Goal: Task Accomplishment & Management: Manage account settings

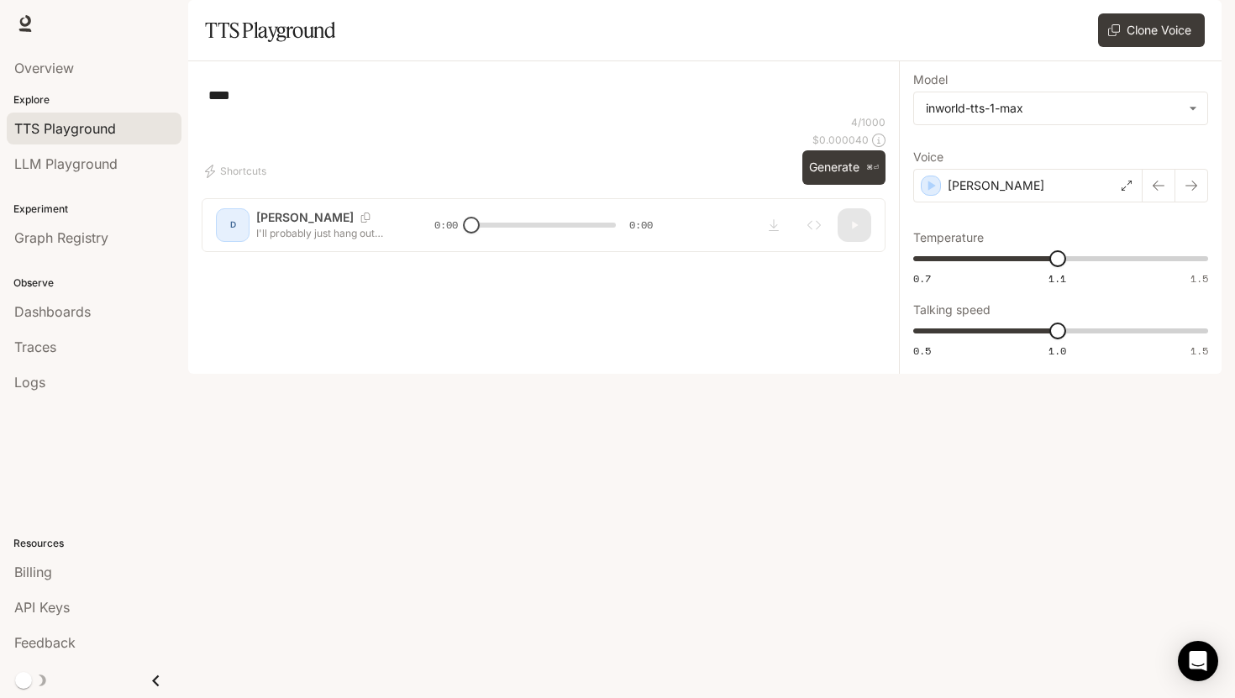
click at [355, 115] on div "**** * ​" at bounding box center [544, 95] width 684 height 40
click at [41, 573] on span "Billing" at bounding box center [33, 572] width 38 height 20
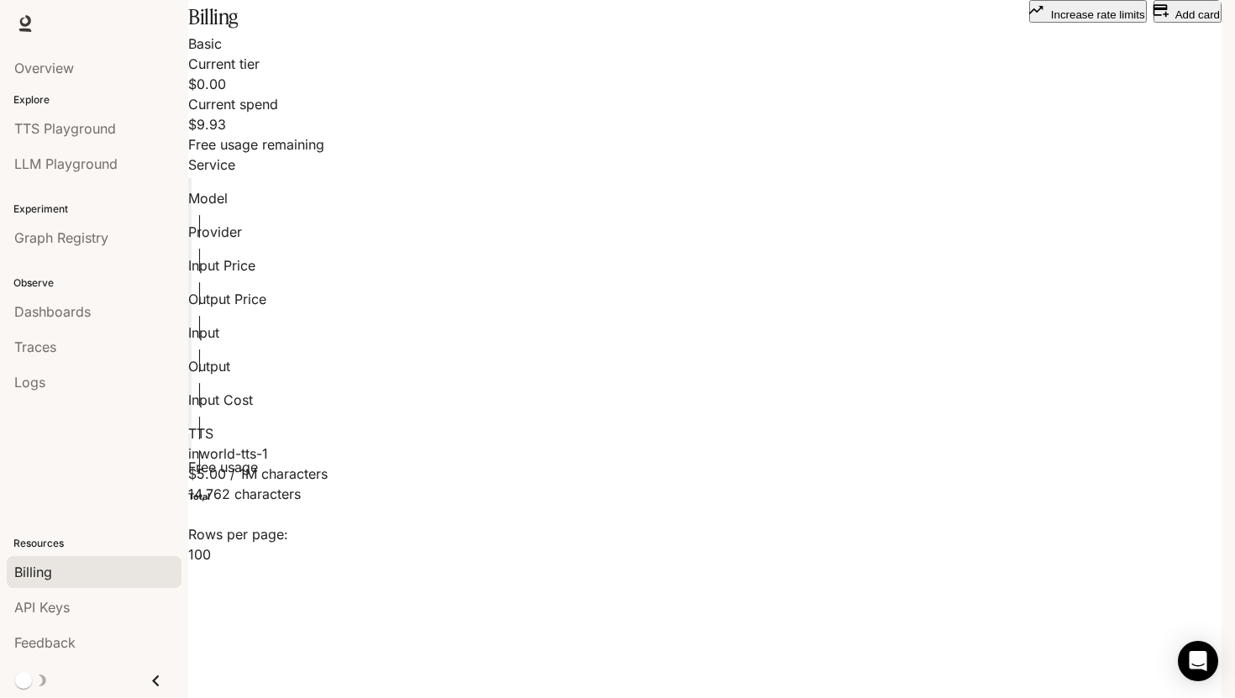
click at [278, 94] on p "$0.00" at bounding box center [233, 84] width 90 height 20
drag, startPoint x: 1064, startPoint y: 197, endPoint x: 871, endPoint y: 154, distance: 198.2
click at [871, 154] on div "Basic Current tier $0.00 Current spend $9.93 Free usage remaining" at bounding box center [705, 94] width 1034 height 121
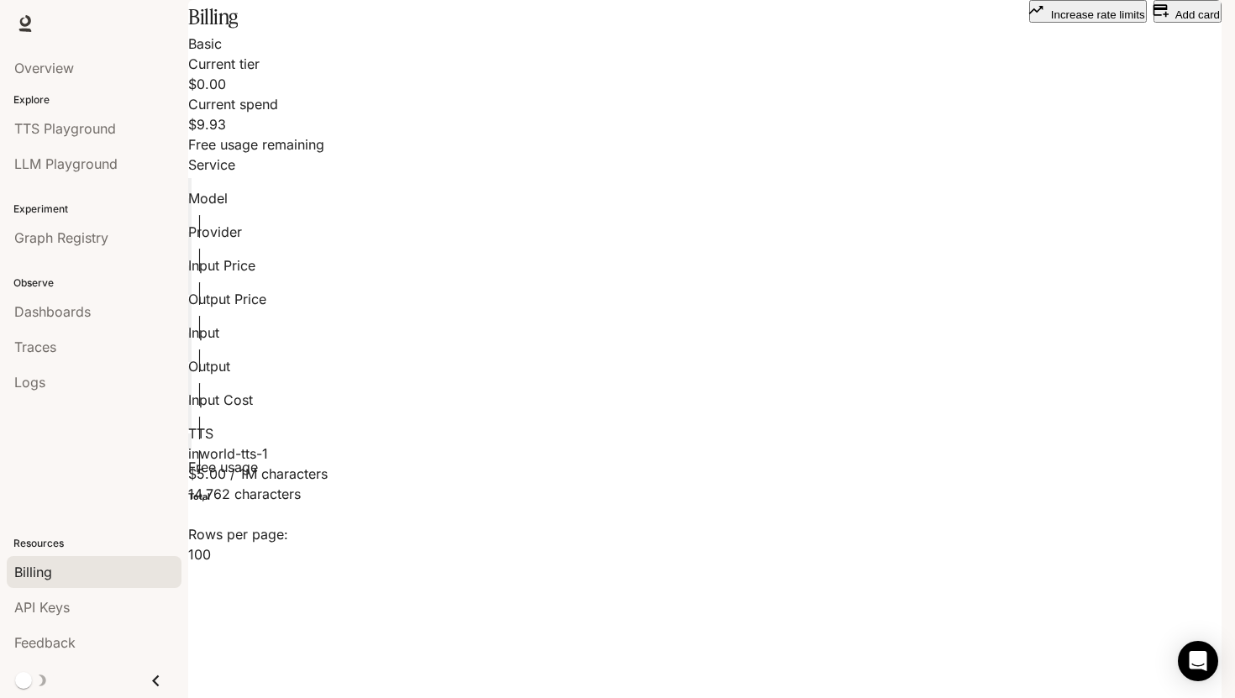
click at [976, 137] on div "$9.93 Free usage remaining" at bounding box center [705, 134] width 1034 height 40
click at [1153, 17] on icon "button" at bounding box center [1160, 10] width 15 height 13
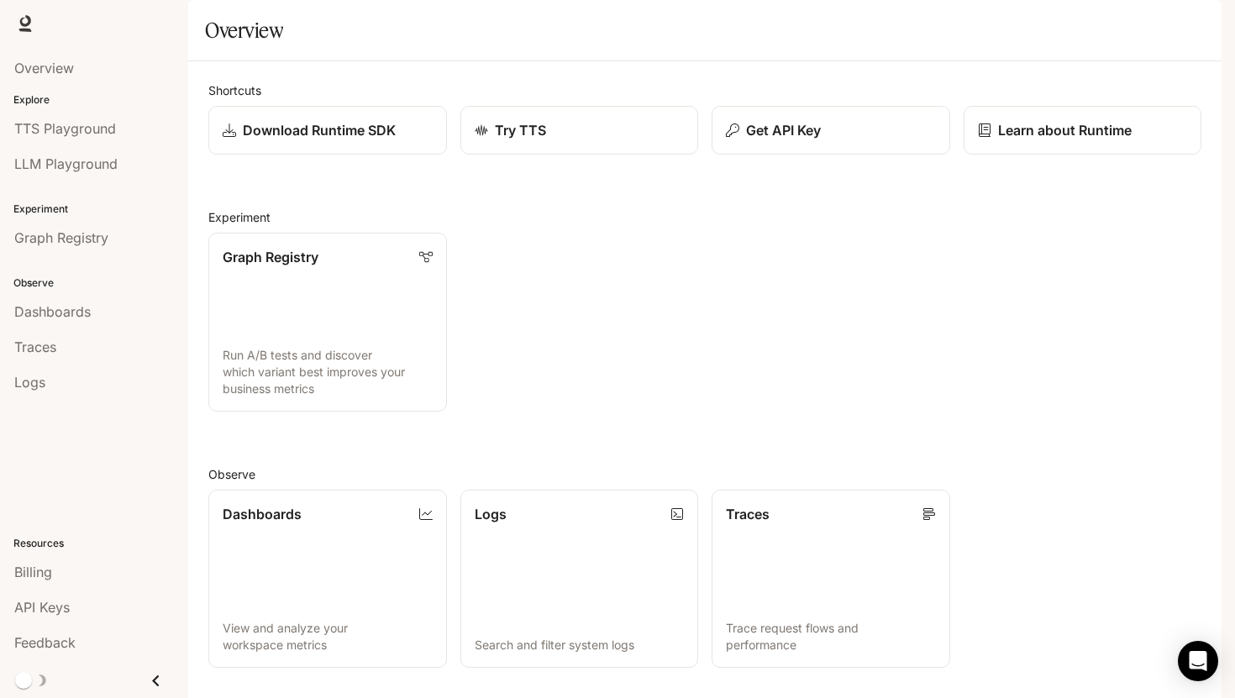
click at [734, 483] on div "Shortcuts Download Runtime SDK Try TTS Get API Key Learn about Runtime Experime…" at bounding box center [704, 504] width 993 height 844
click at [803, 61] on section "Overview" at bounding box center [705, 30] width 1034 height 61
click at [806, 140] on p "Get API Key" at bounding box center [783, 130] width 76 height 20
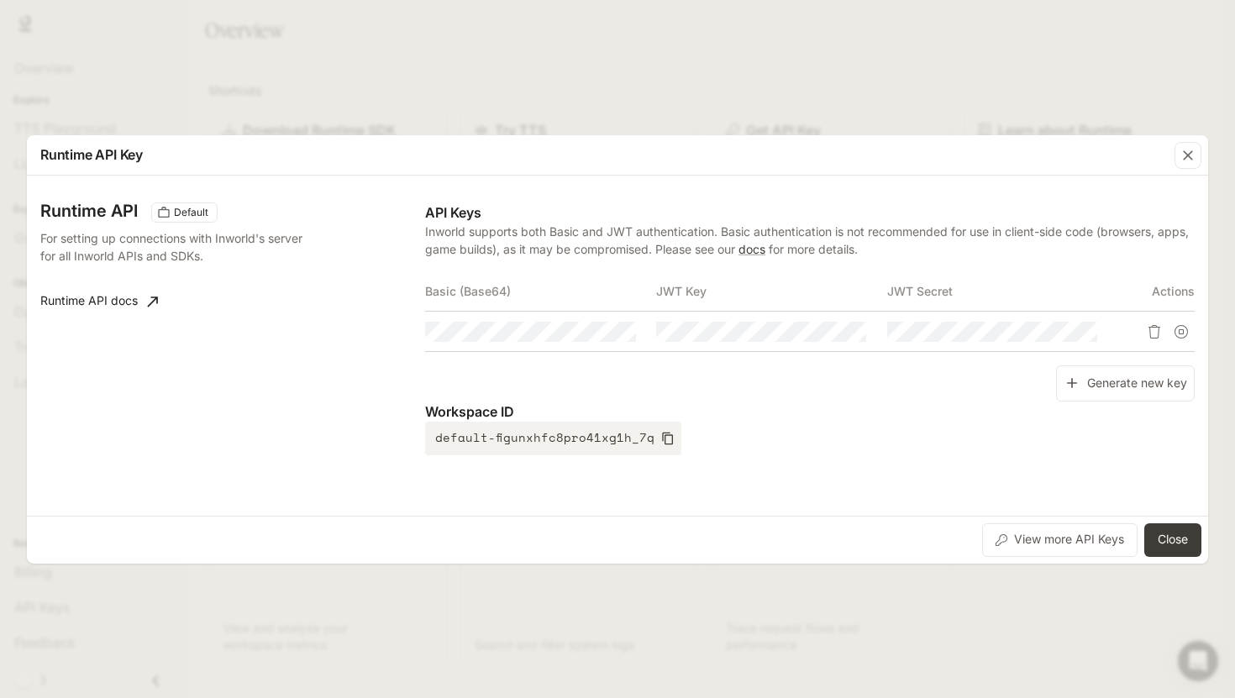
click at [803, 109] on div "Runtime API Key Runtime API Default For setting up connections with Inworld's s…" at bounding box center [617, 349] width 1235 height 698
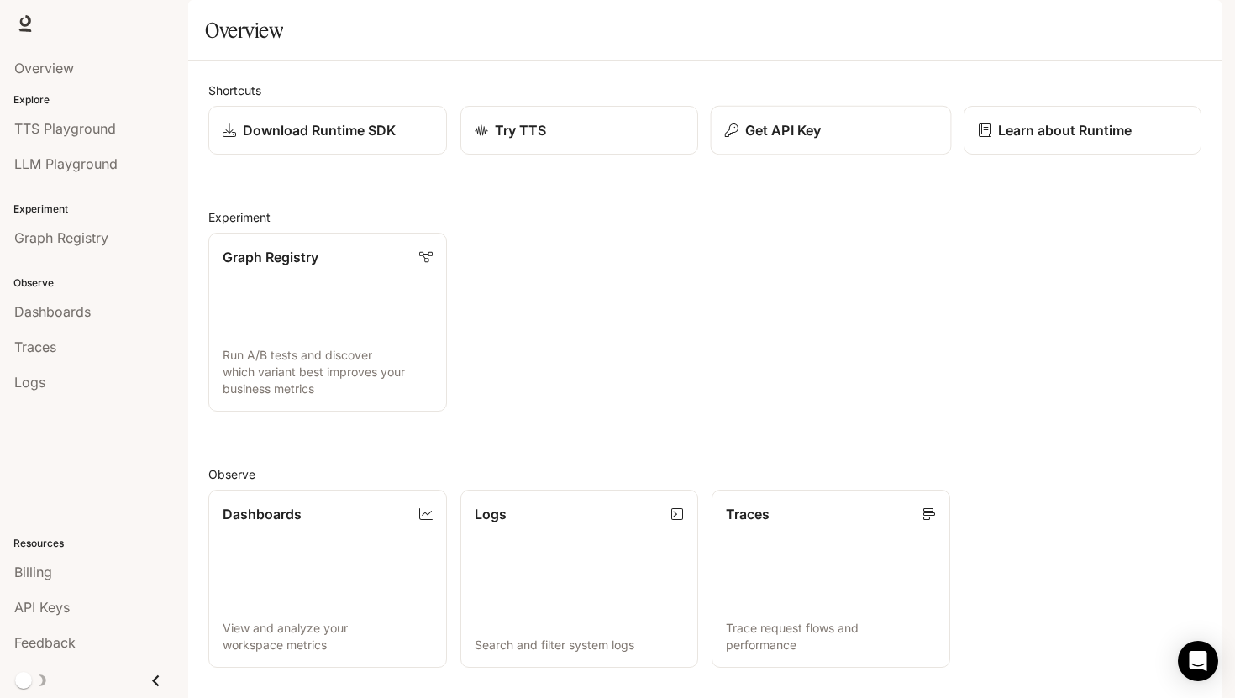
click at [761, 140] on p "Get API Key" at bounding box center [783, 130] width 76 height 20
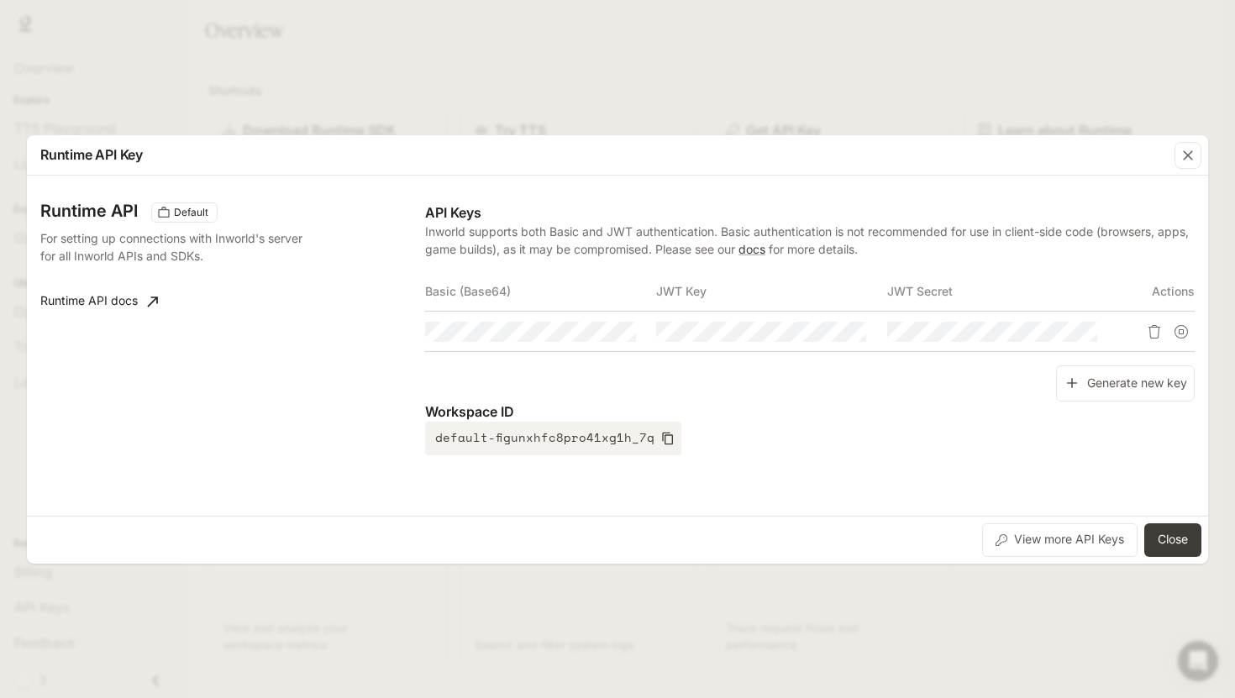
click at [785, 75] on div "Runtime API Key Runtime API Default For setting up connections with Inworld's s…" at bounding box center [617, 349] width 1235 height 698
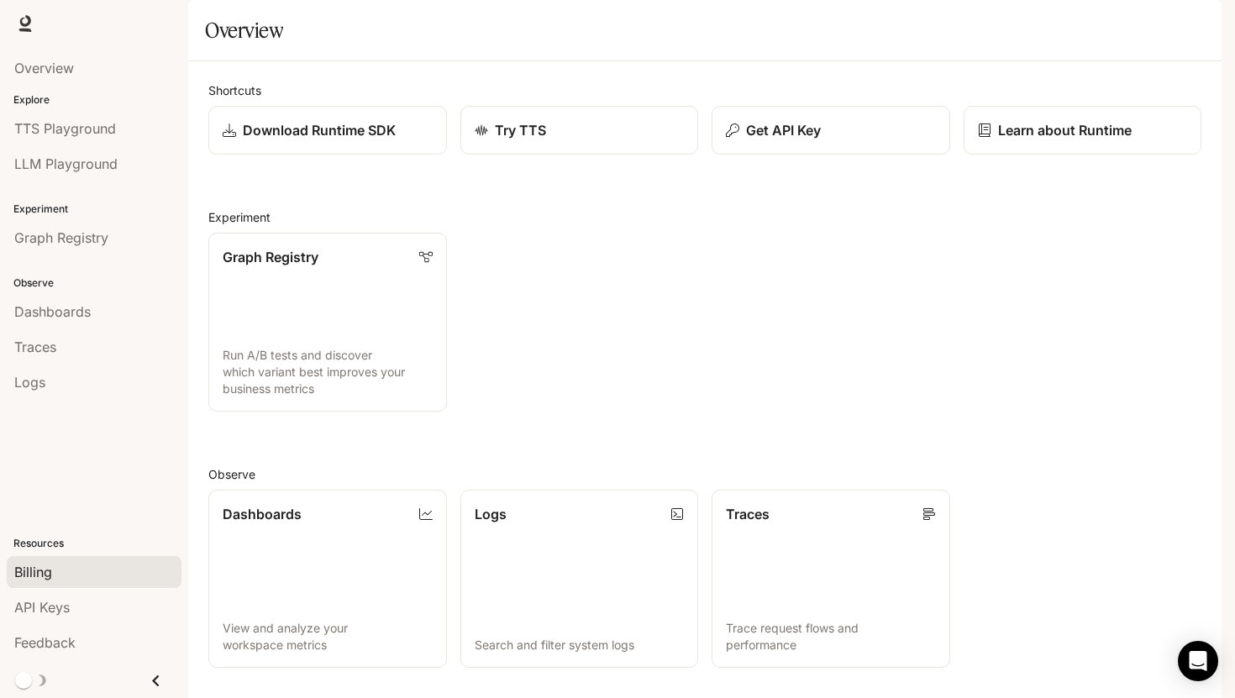
click at [41, 566] on span "Billing" at bounding box center [33, 572] width 38 height 20
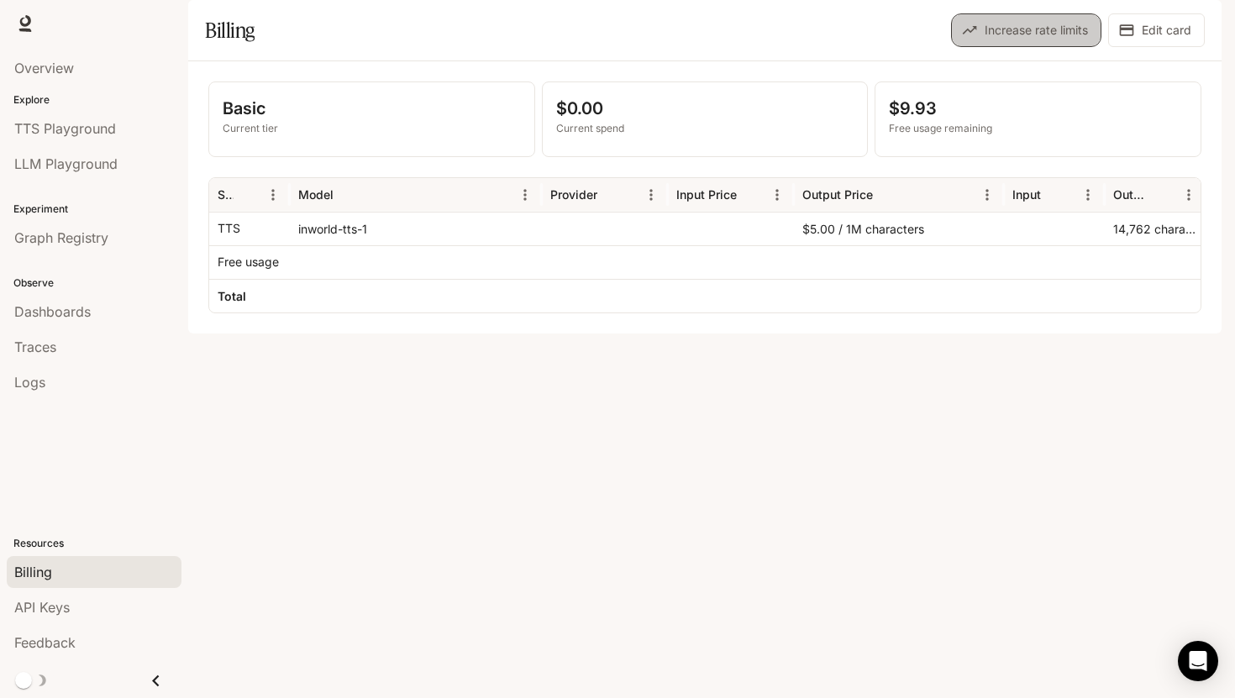
click at [1041, 47] on button "Increase rate limits" at bounding box center [1026, 30] width 150 height 34
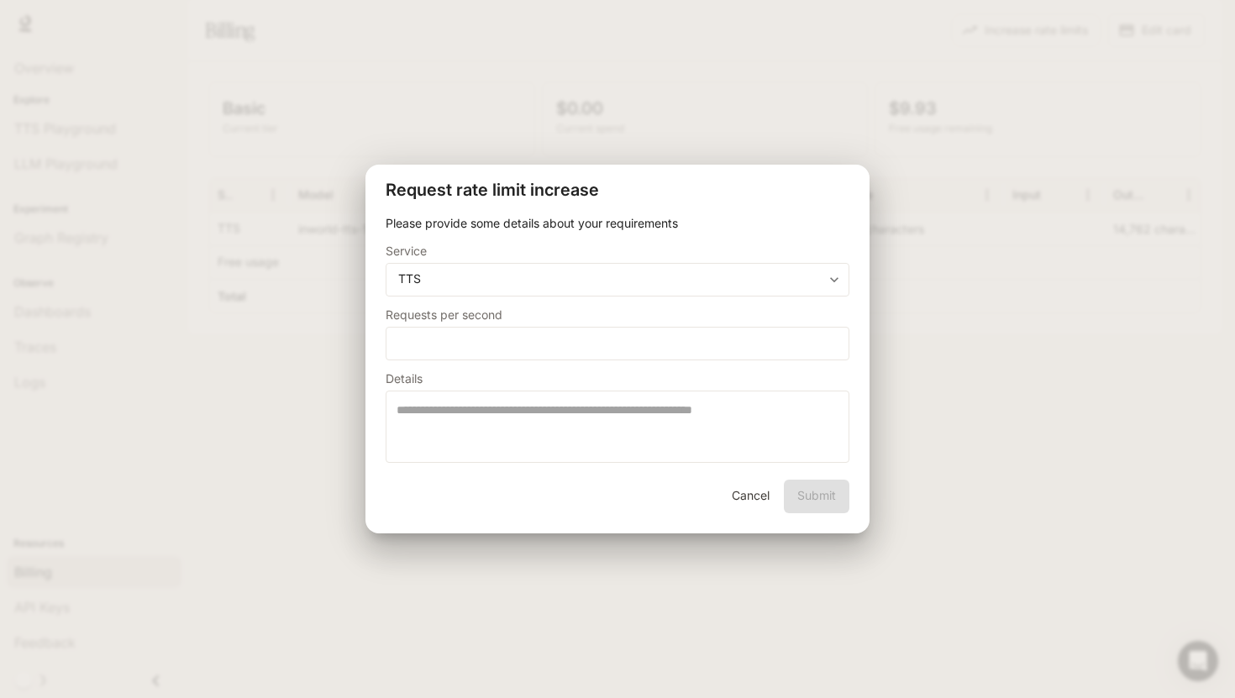
click at [747, 497] on button "Cancel" at bounding box center [751, 497] width 54 height 34
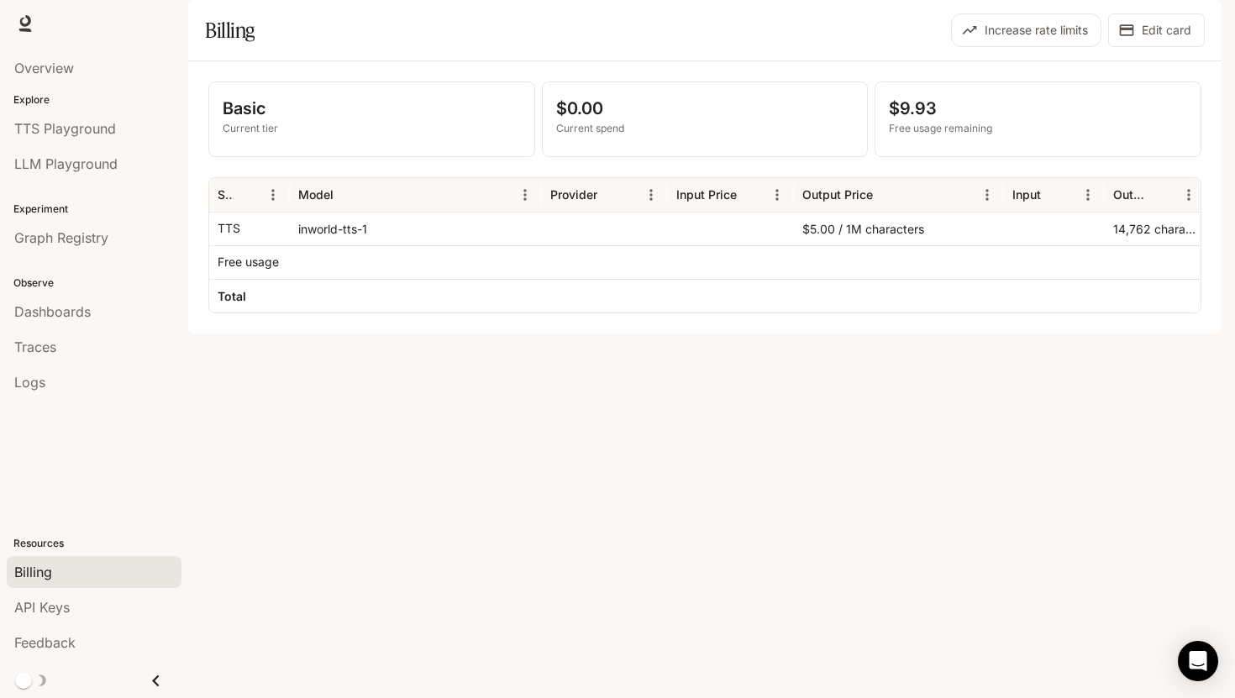
click at [645, 121] on p "$0.00" at bounding box center [705, 108] width 298 height 25
click at [420, 121] on p "Basic" at bounding box center [372, 108] width 298 height 25
click at [107, 608] on div "API Keys" at bounding box center [94, 607] width 160 height 20
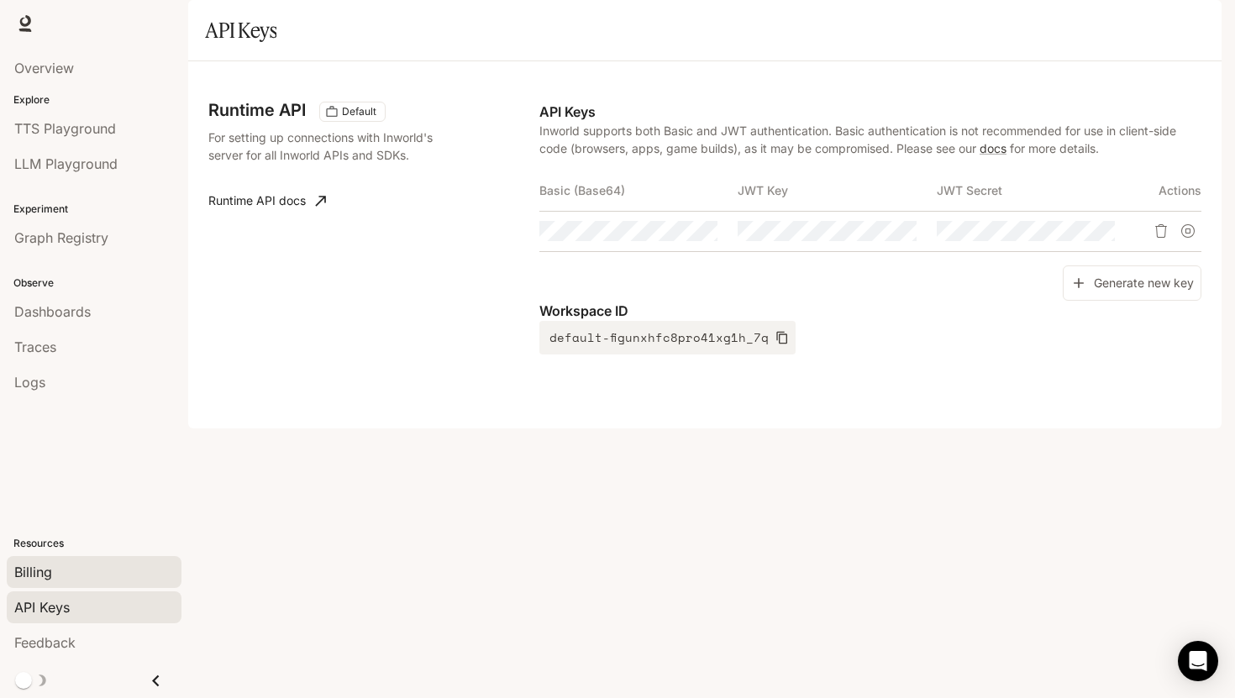
click at [67, 582] on link "Billing" at bounding box center [94, 572] width 175 height 32
